Goal: Find specific page/section: Find specific page/section

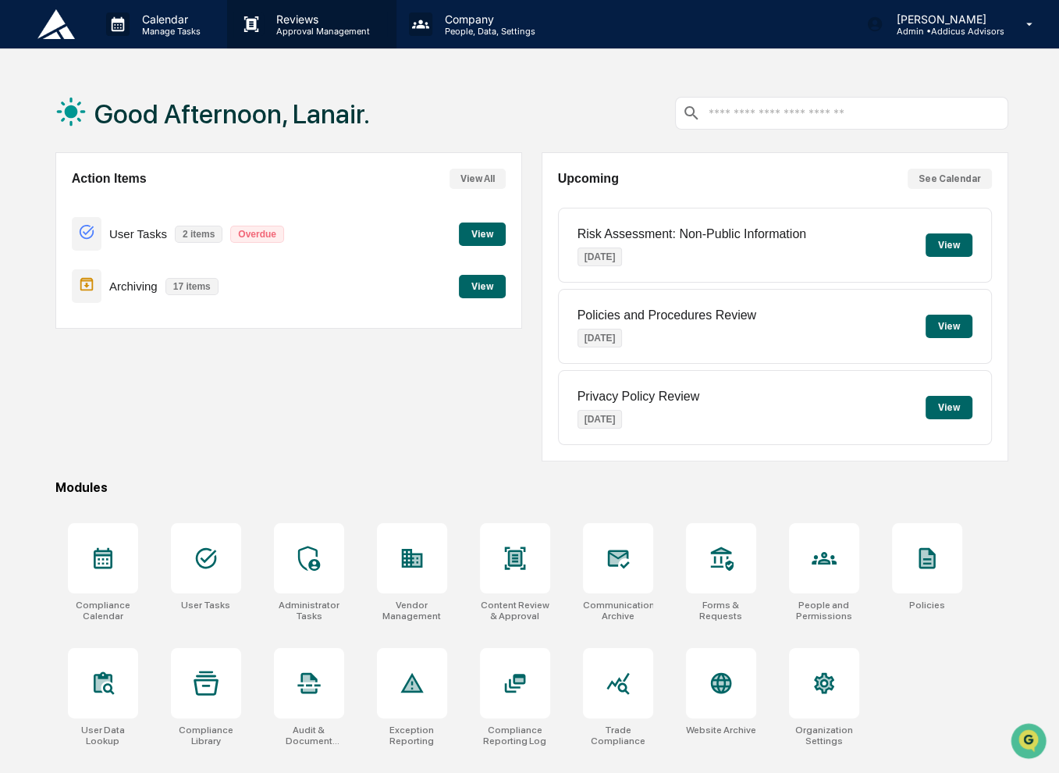
click at [312, 31] on p "Approval Management" at bounding box center [321, 31] width 114 height 11
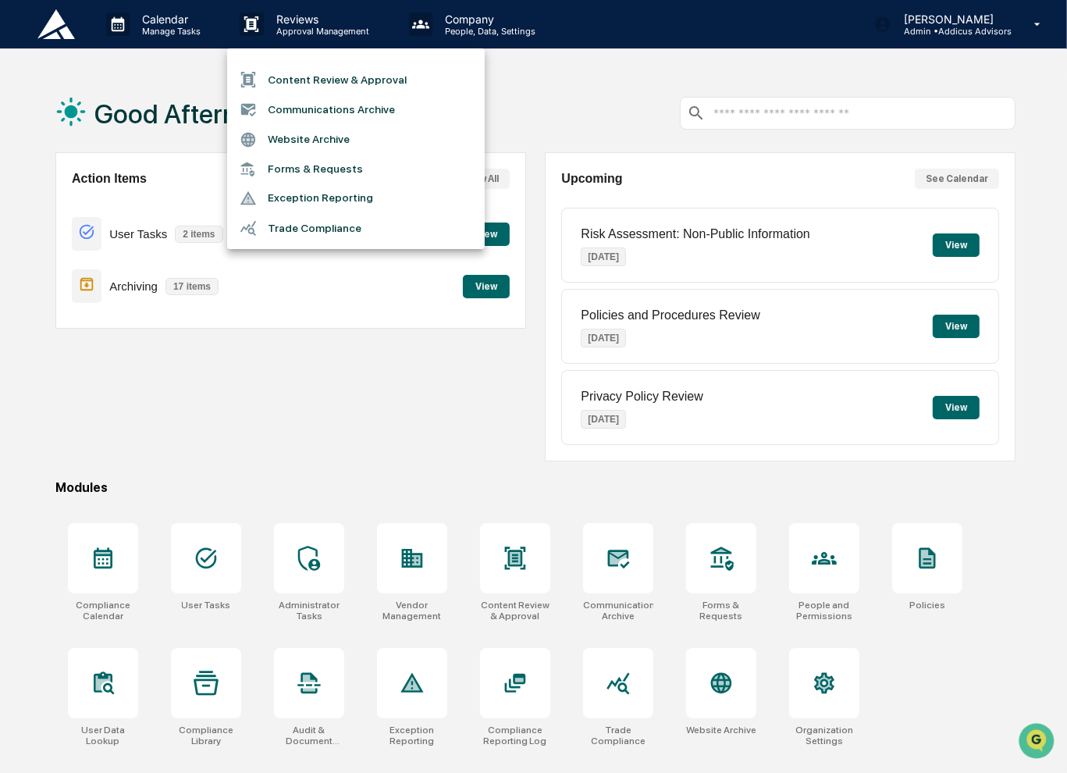
click at [328, 82] on li "Content Review & Approval" at bounding box center [356, 80] width 258 height 30
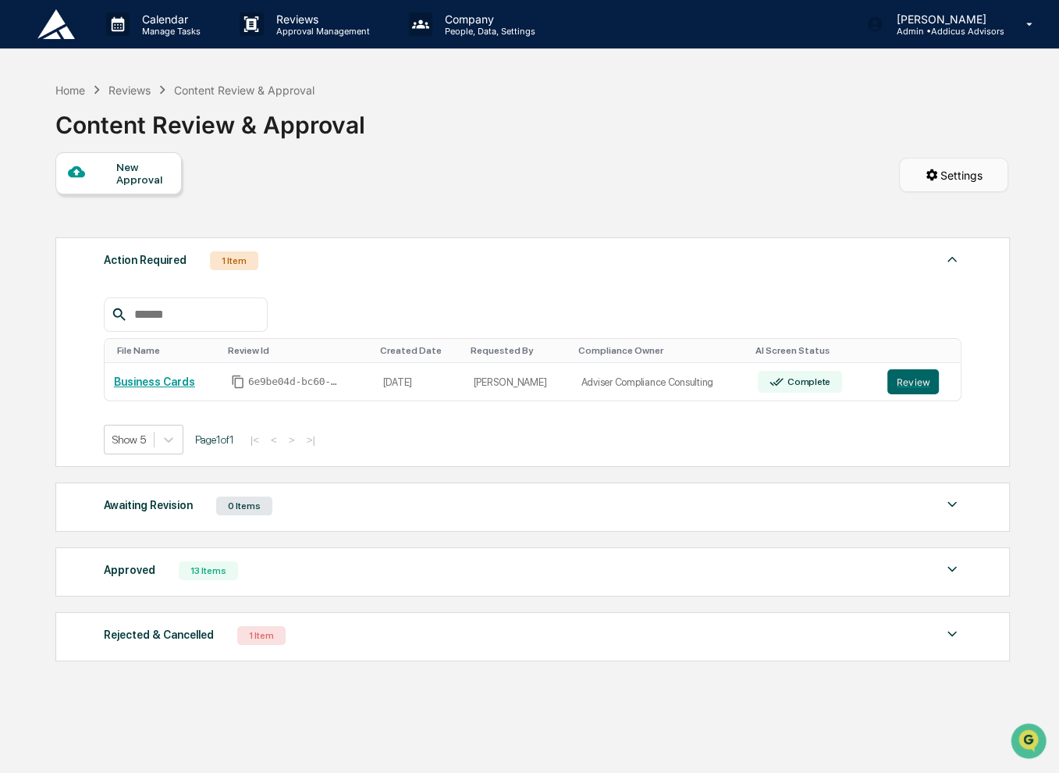
click at [966, 183] on html "Calendar Manage Tasks Reviews Approval Management Company People, Data, Setting…" at bounding box center [529, 386] width 1059 height 773
click at [490, 26] on html "Calendar Manage Tasks Reviews Approval Management Company People, Data, Setting…" at bounding box center [533, 386] width 1067 height 773
click at [490, 26] on p "People, Data, Settings" at bounding box center [487, 31] width 111 height 11
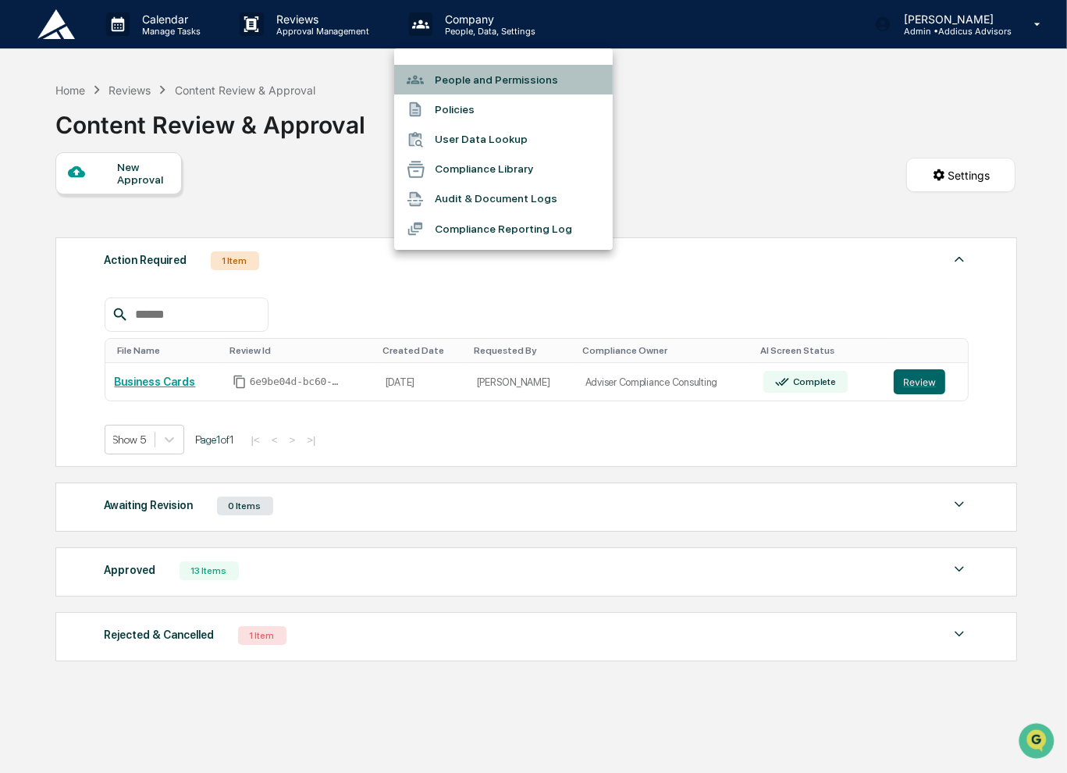
click at [508, 84] on li "People and Permissions" at bounding box center [503, 80] width 218 height 30
